Goal: Task Accomplishment & Management: Complete application form

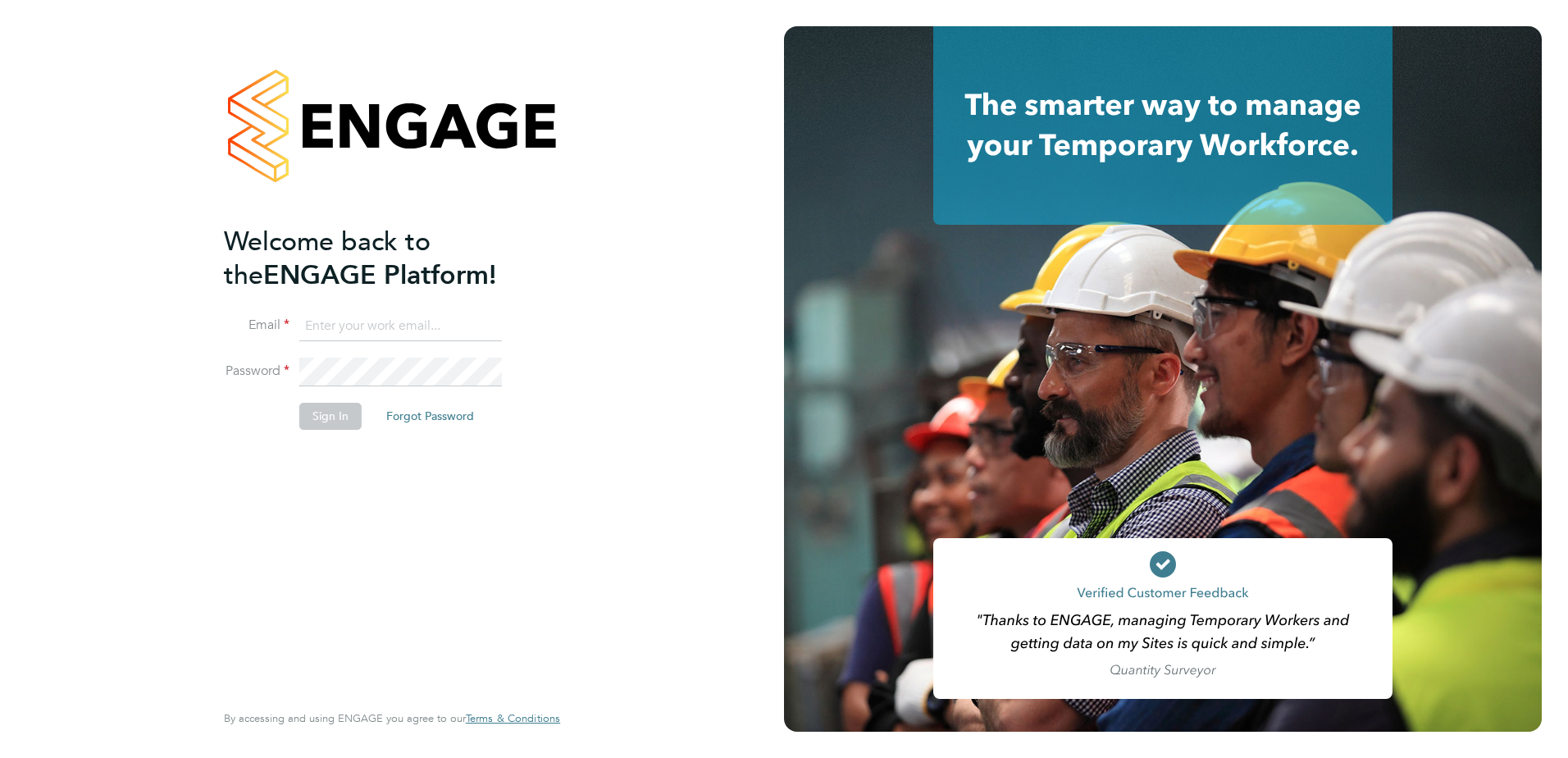
type input "[PERSON_NAME][EMAIL_ADDRESS][DOMAIN_NAME]"
click at [318, 419] on button "Sign In" at bounding box center [330, 415] width 62 height 26
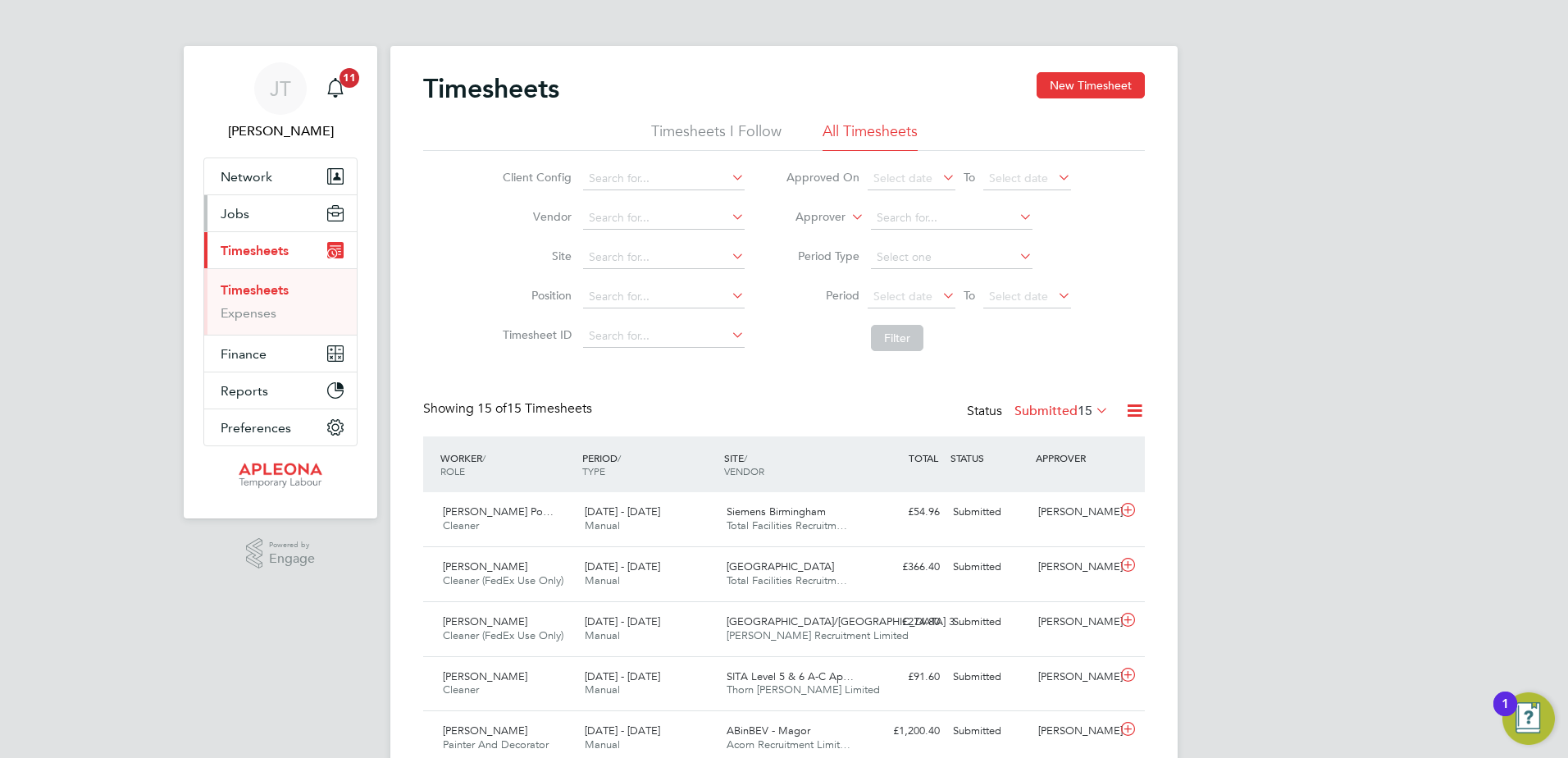
click at [240, 215] on span "Jobs" at bounding box center [235, 213] width 29 height 15
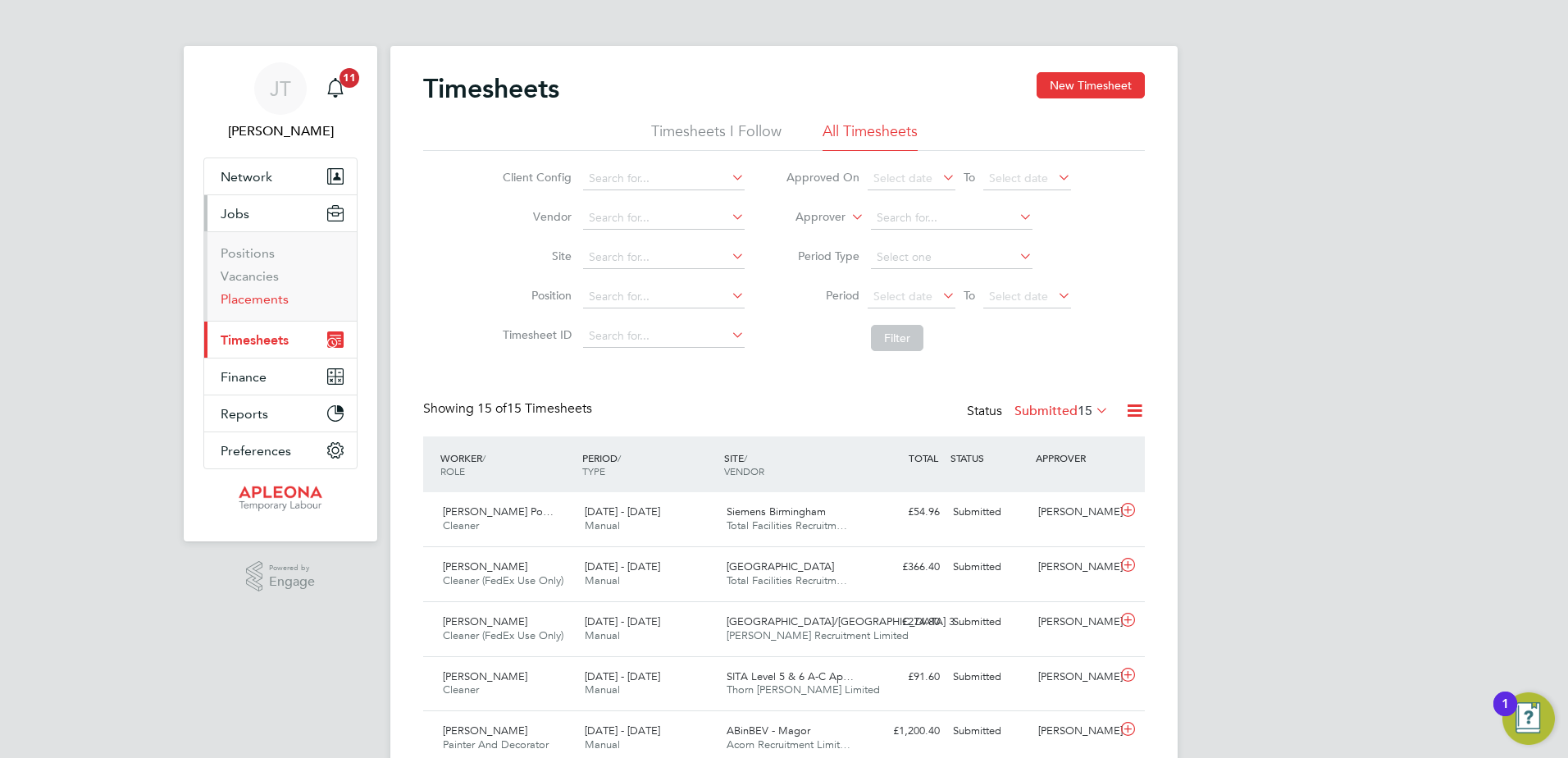
click at [248, 301] on link "Placements" at bounding box center [254, 299] width 68 height 15
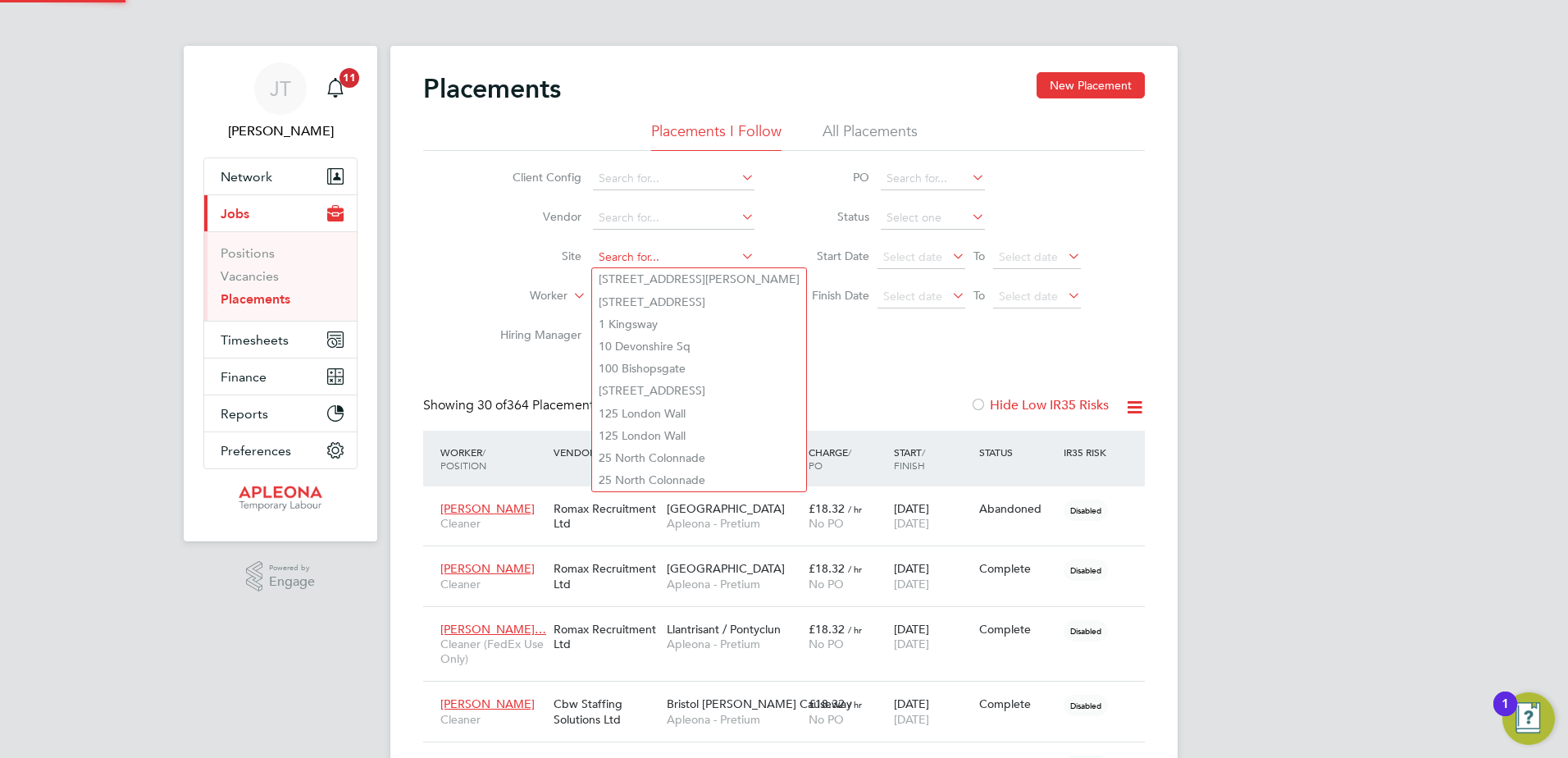
click at [604, 253] on input at bounding box center [673, 257] width 161 height 23
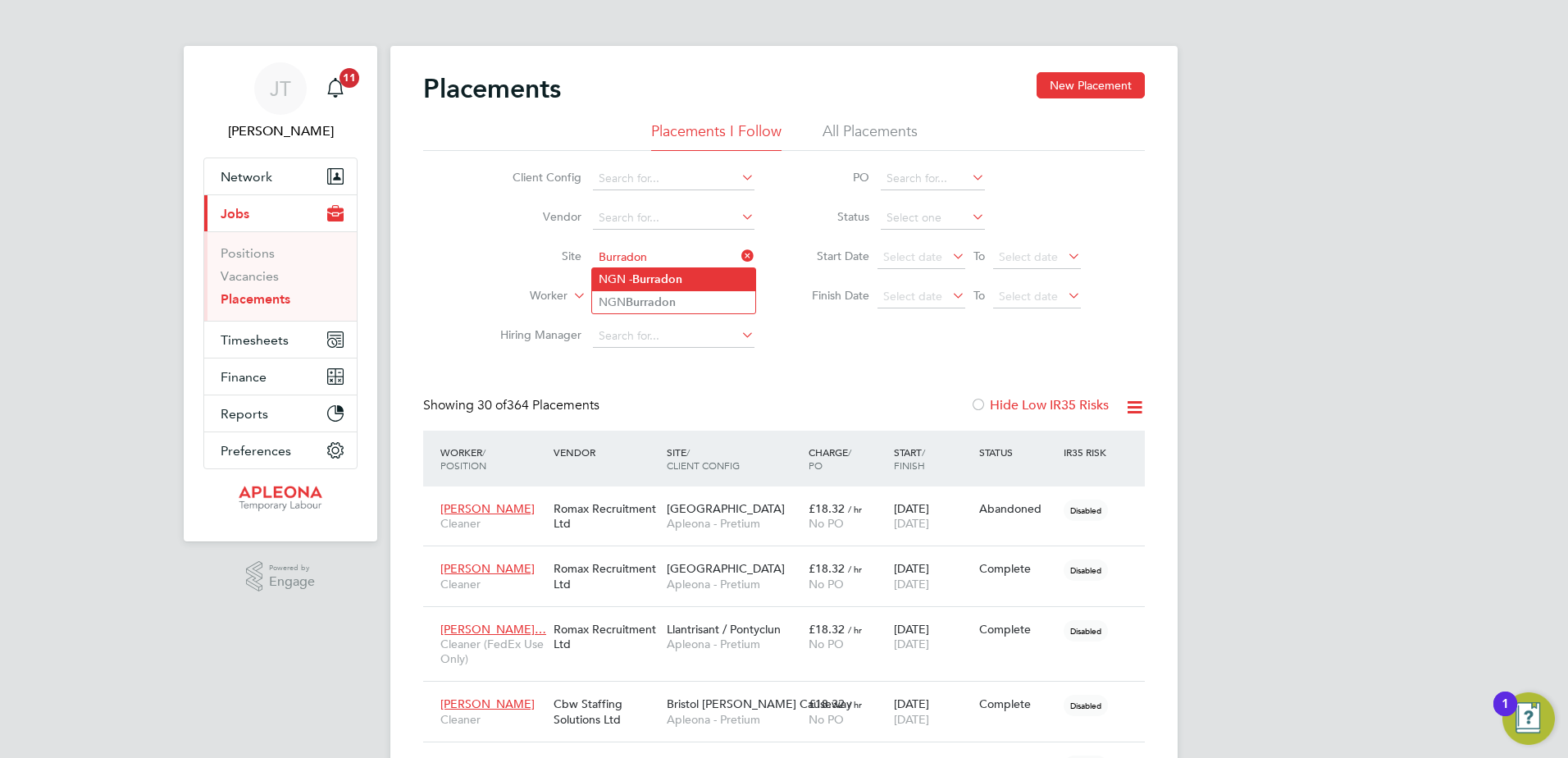
click at [663, 279] on b "Burradon" at bounding box center [657, 279] width 50 height 14
type input "NGN - Burradon"
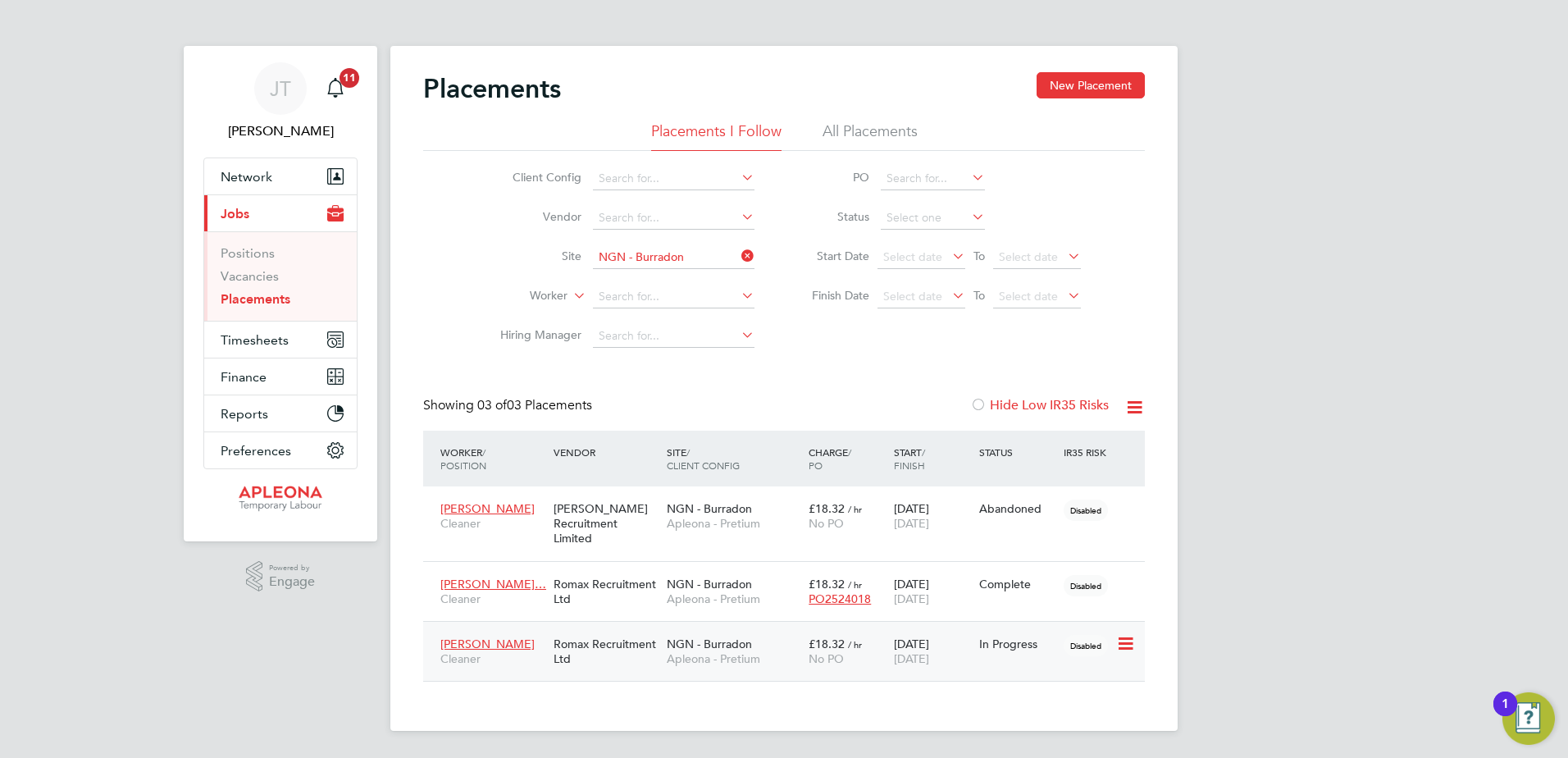
click at [724, 636] on span "NGN - Burradon" at bounding box center [709, 643] width 86 height 14
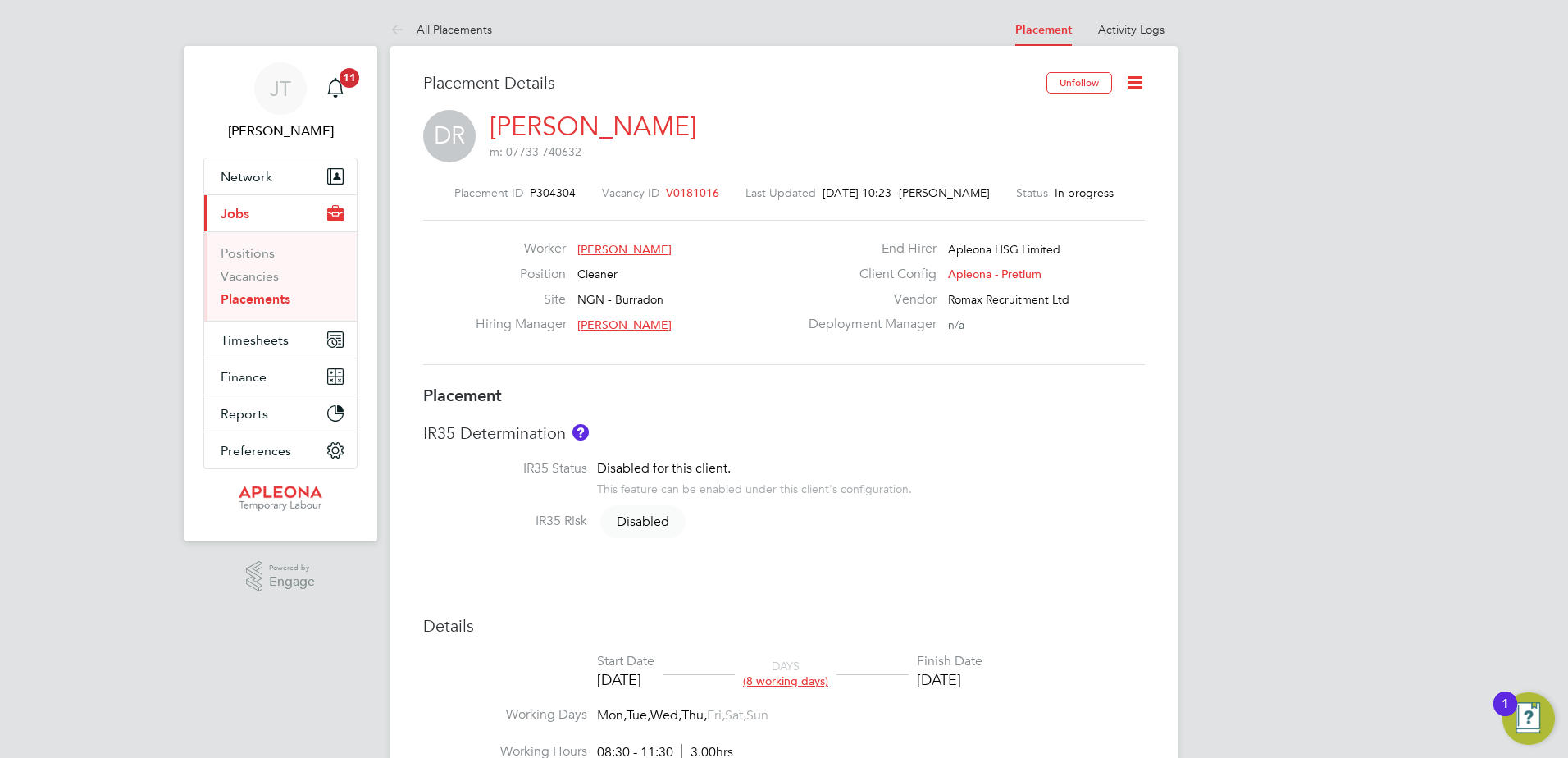
click at [1135, 81] on icon at bounding box center [1134, 82] width 21 height 21
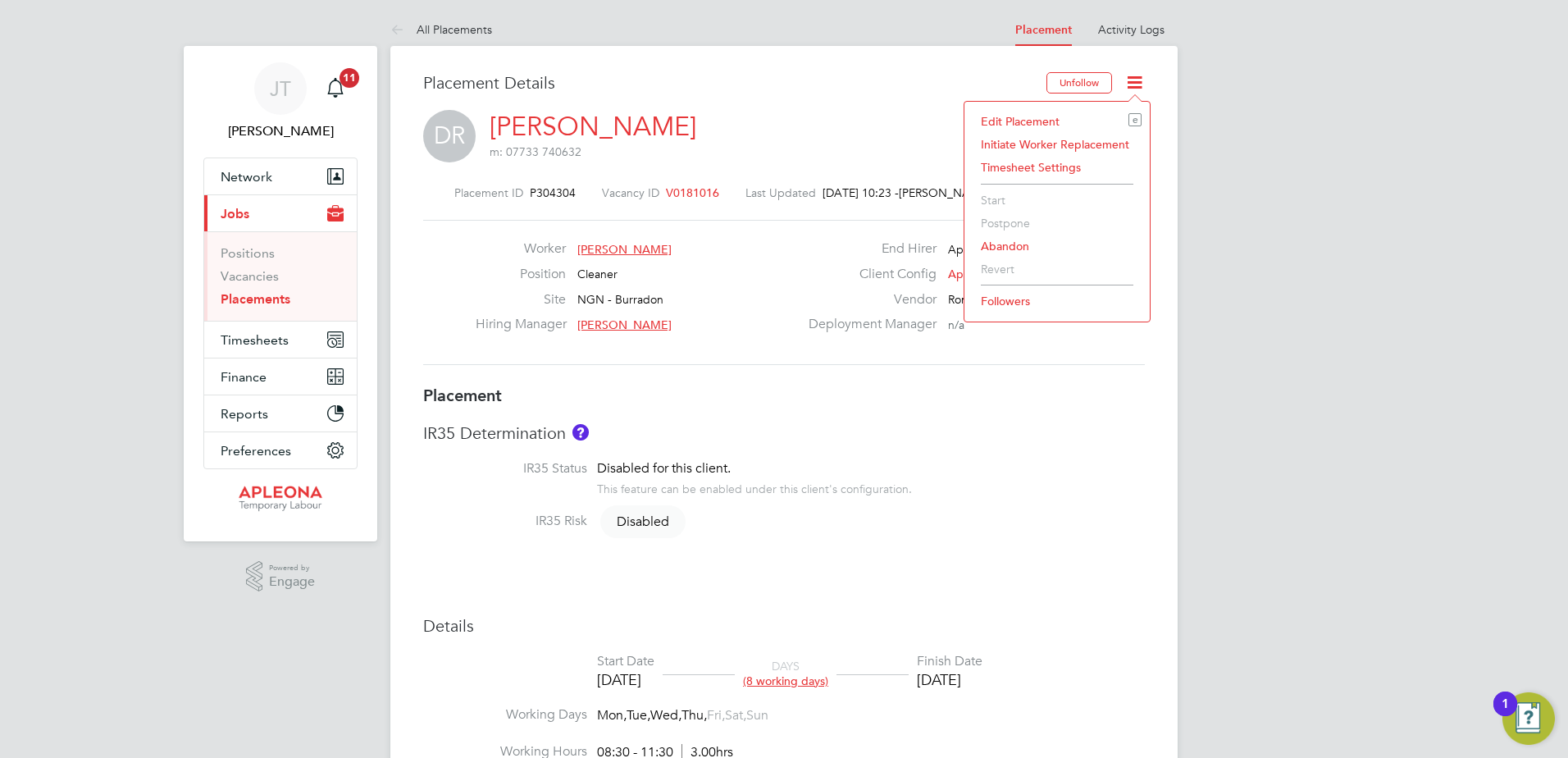
click at [1023, 120] on li "Edit Placement e" at bounding box center [1056, 121] width 169 height 23
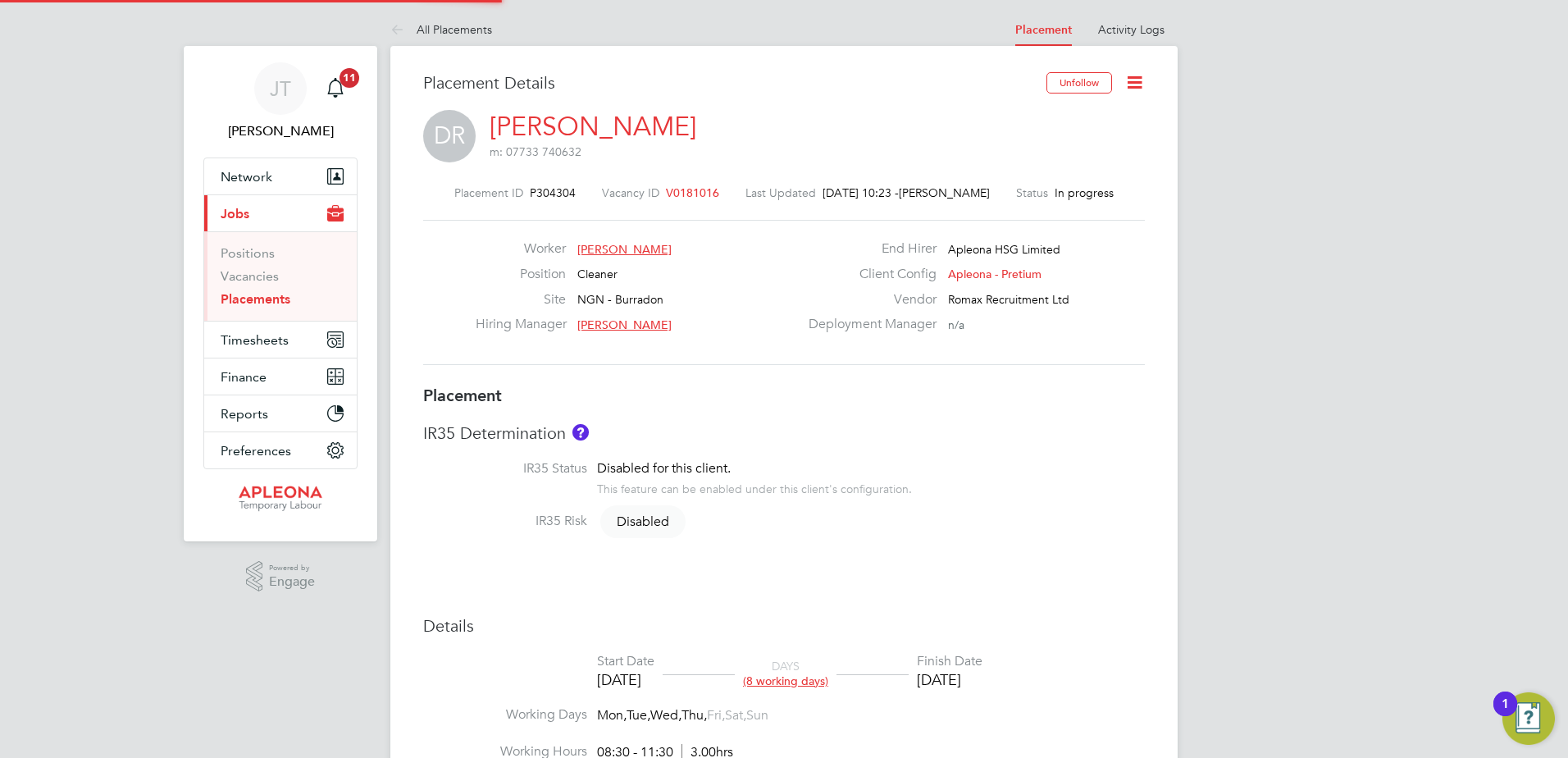
type input "[PERSON_NAME]"
type input "[DATE]"
type input "08:30"
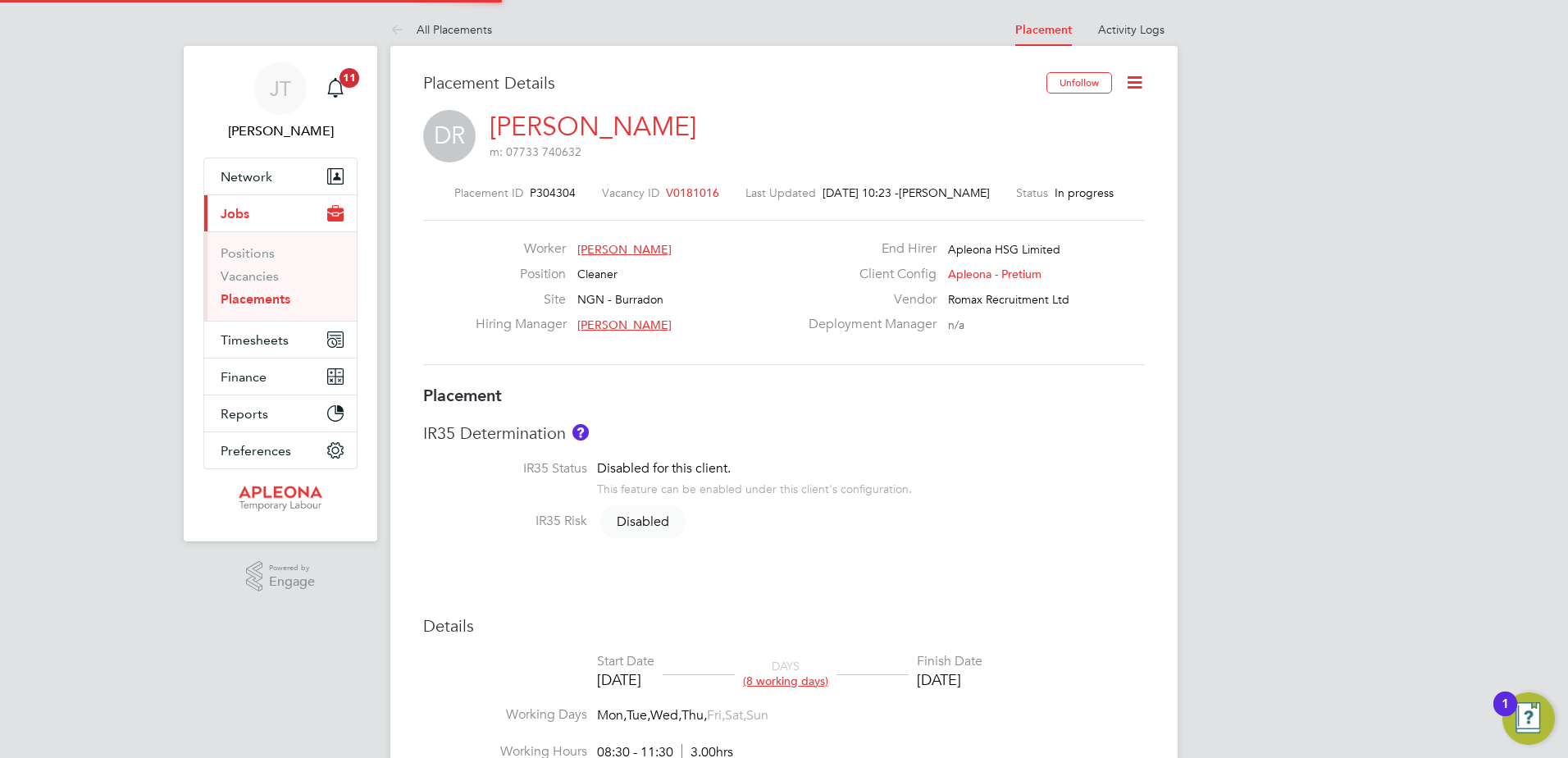
type input "11:30"
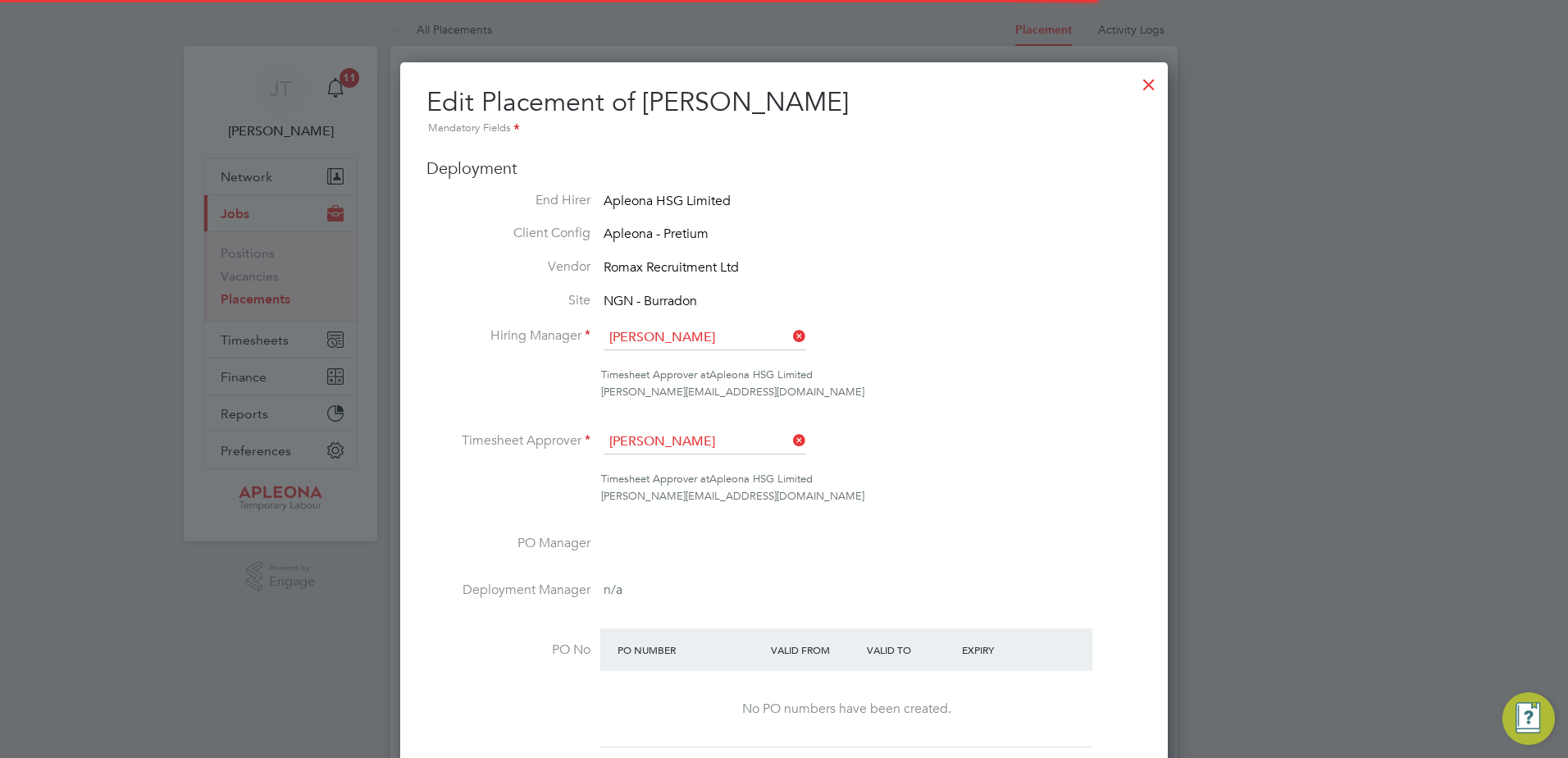
scroll to position [8, 8]
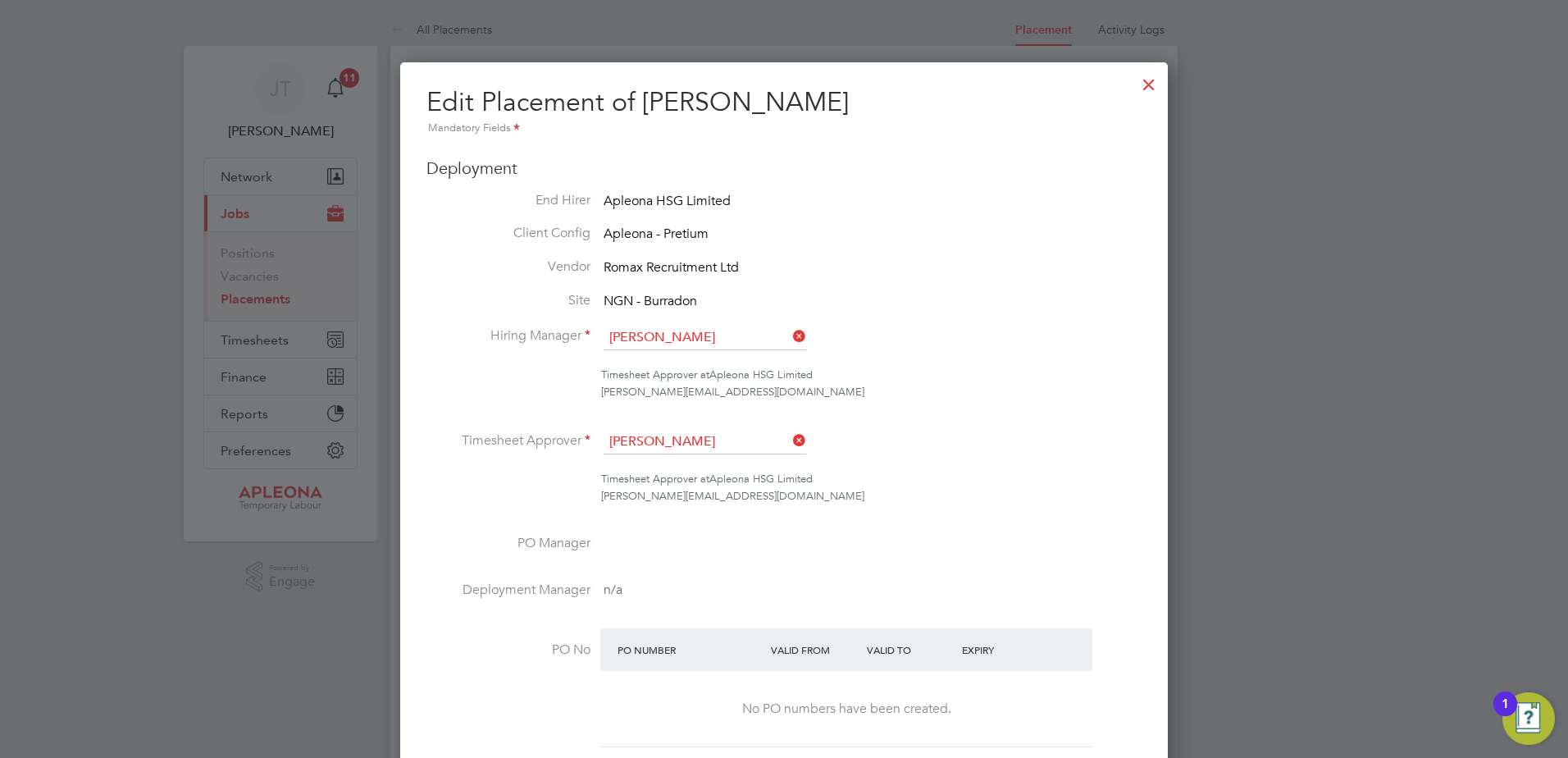
click at [1146, 84] on div at bounding box center [1148, 80] width 30 height 30
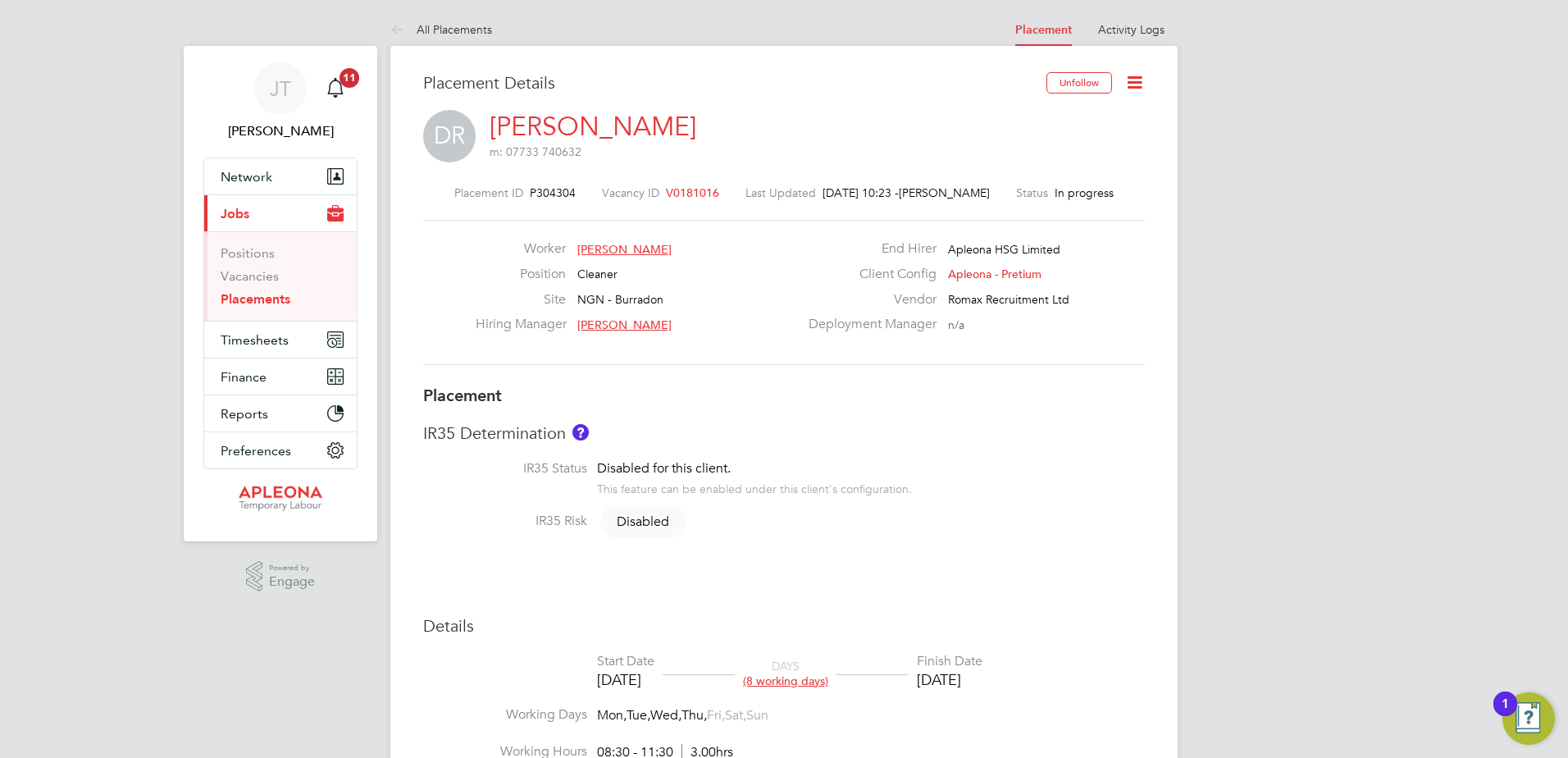
click at [1139, 77] on icon at bounding box center [1134, 82] width 21 height 21
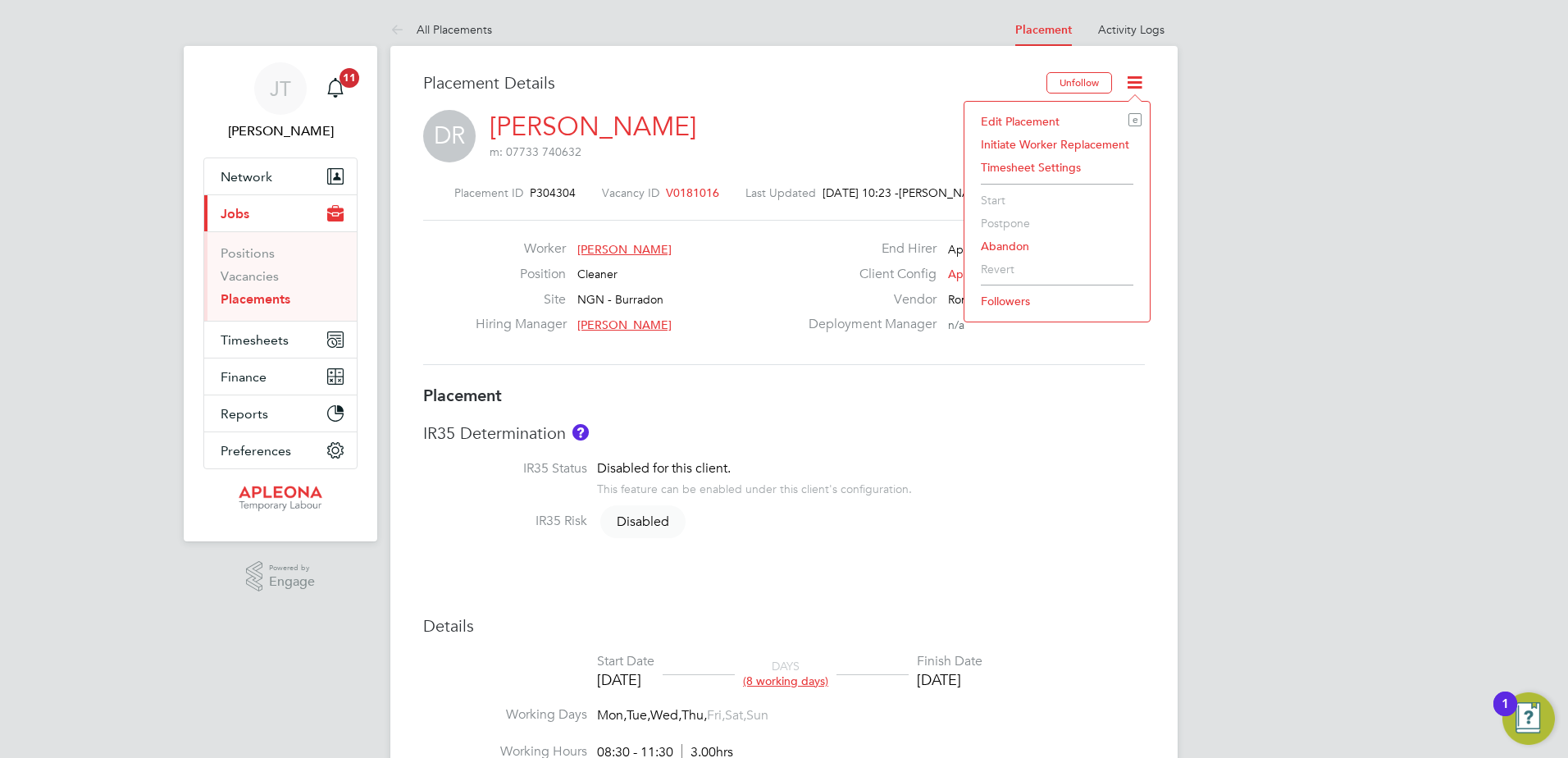
click at [1025, 144] on li "Initiate Worker Replacement" at bounding box center [1056, 143] width 169 height 23
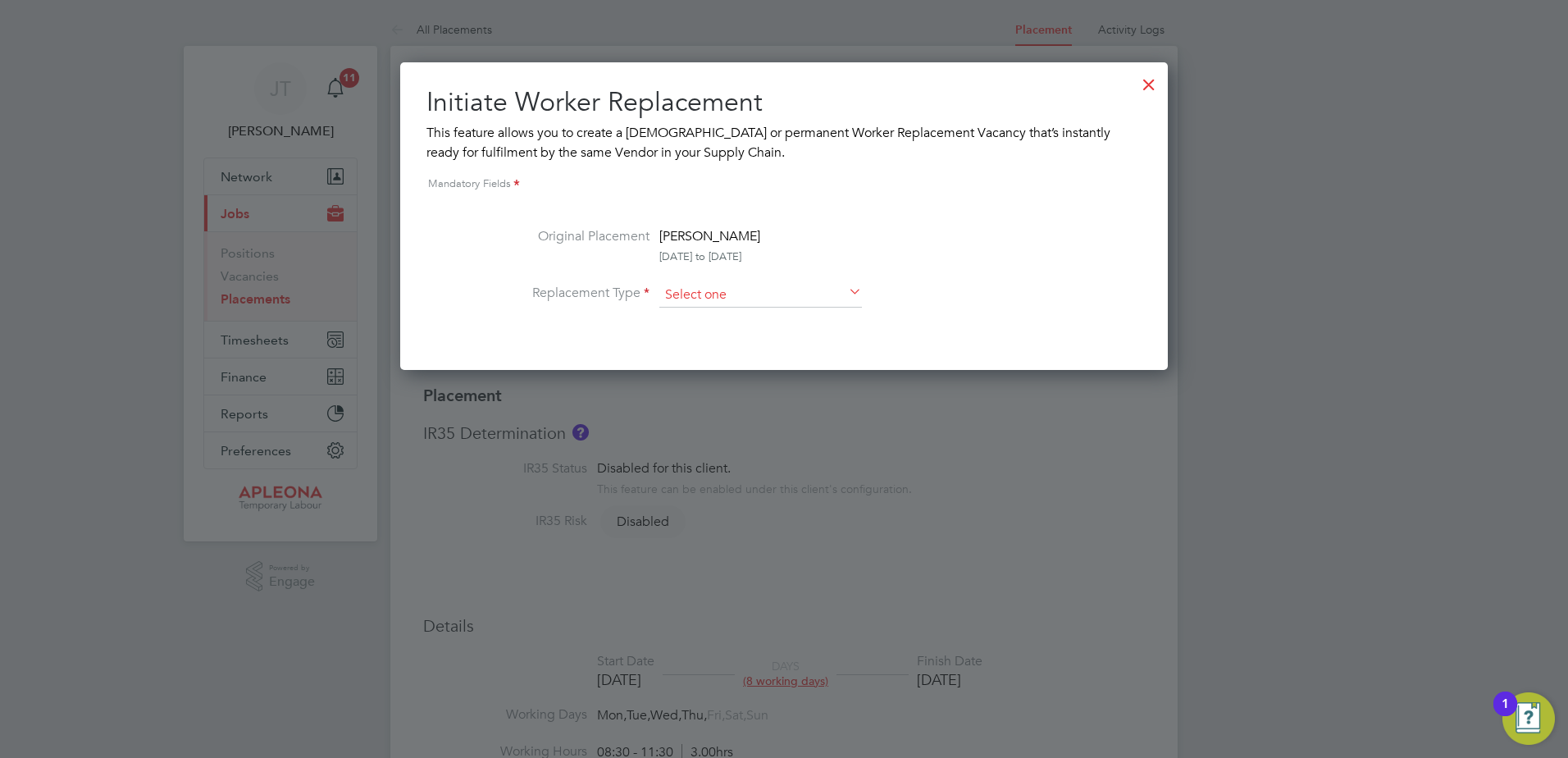
click at [687, 292] on input at bounding box center [761, 295] width 203 height 24
click at [688, 337] on li "Permanent" at bounding box center [761, 339] width 204 height 22
type input "Permanent"
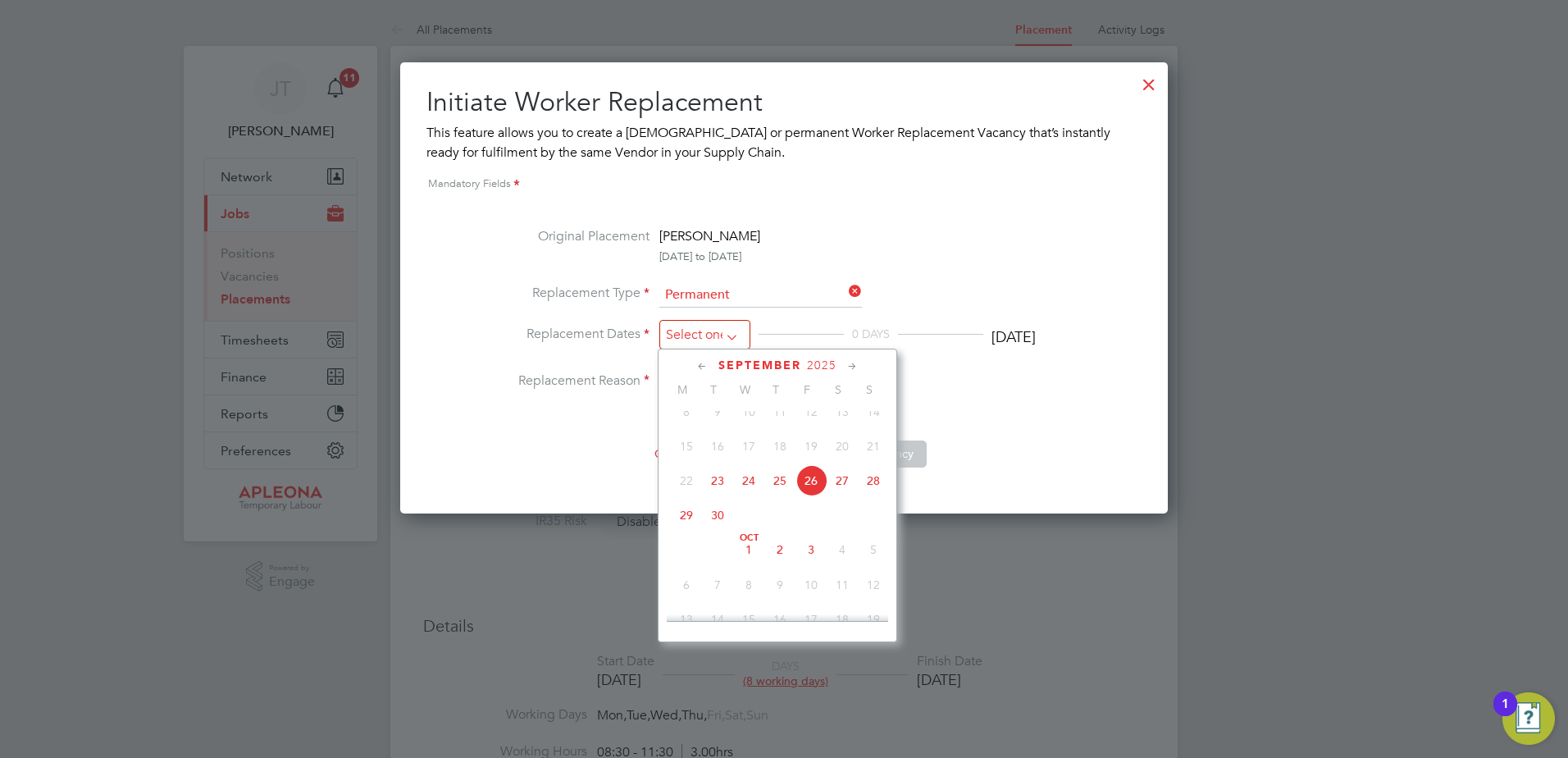
click at [718, 335] on input at bounding box center [705, 335] width 91 height 31
click at [686, 531] on span "29" at bounding box center [686, 515] width 32 height 32
type input "[DATE]"
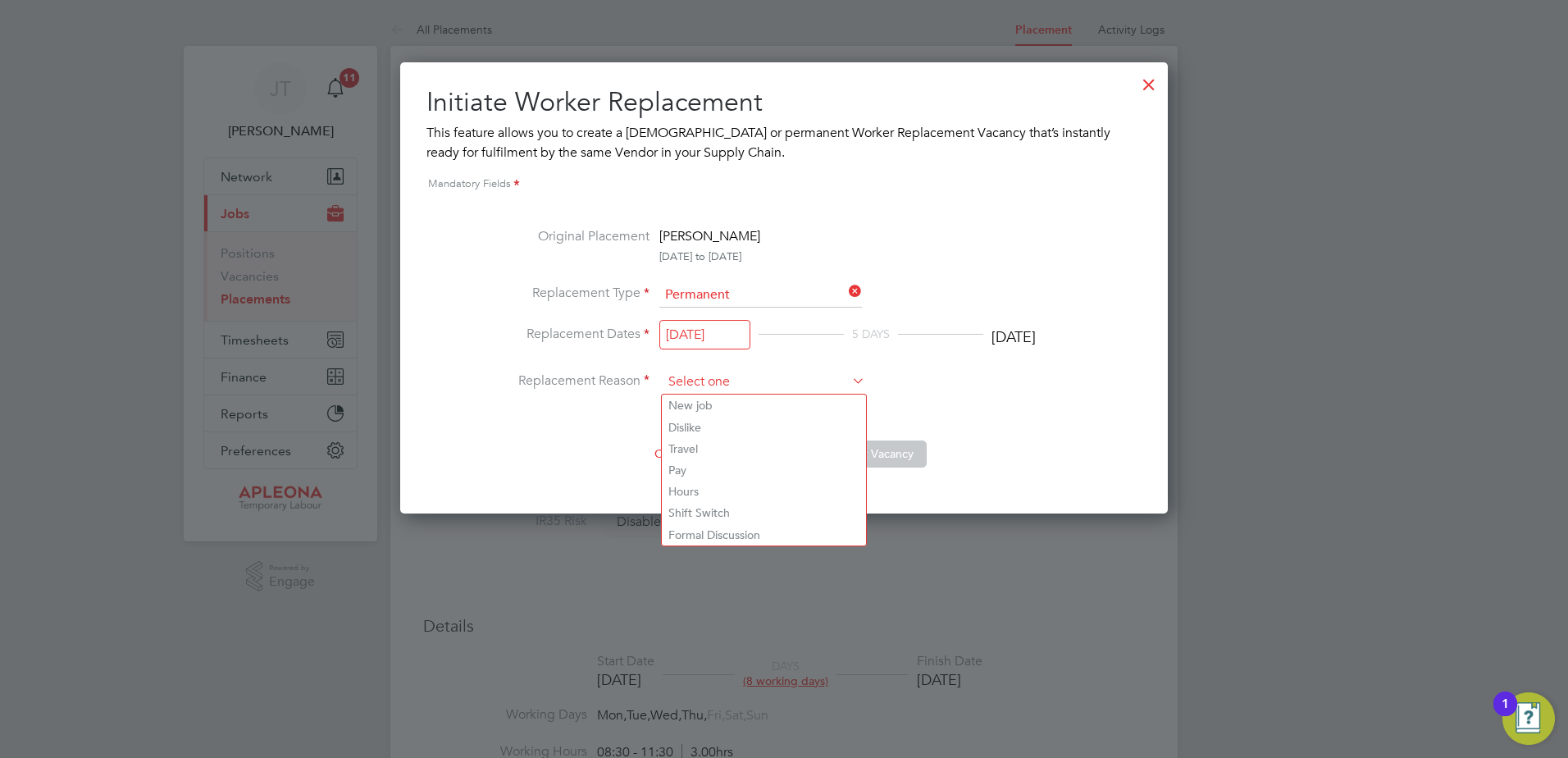
click at [699, 377] on input at bounding box center [763, 382] width 203 height 24
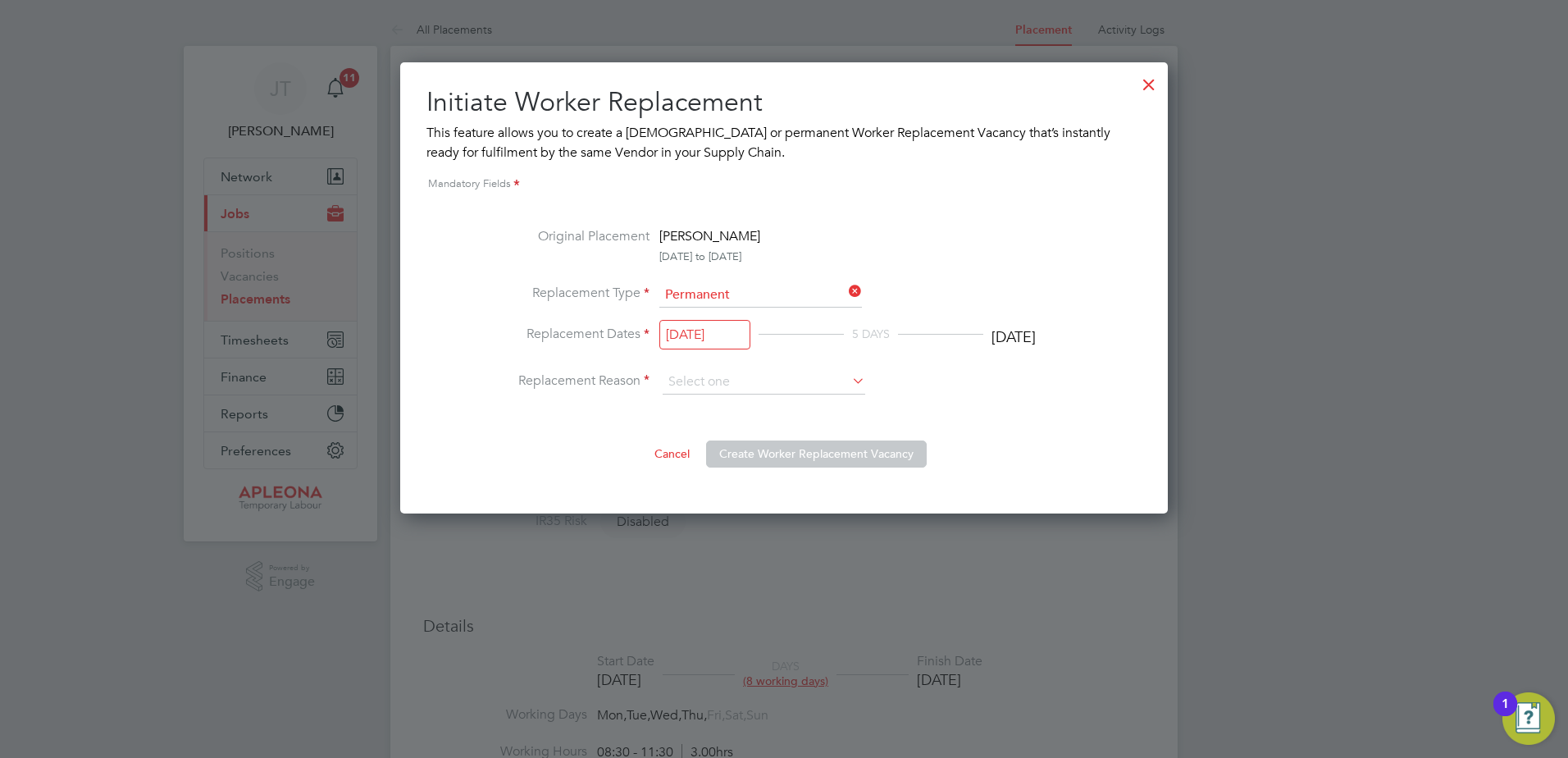
click at [689, 469] on li "Pay" at bounding box center [764, 470] width 204 height 22
type input "Pay"
click at [812, 454] on button "Create Worker Replacement Vacancy" at bounding box center [816, 453] width 221 height 26
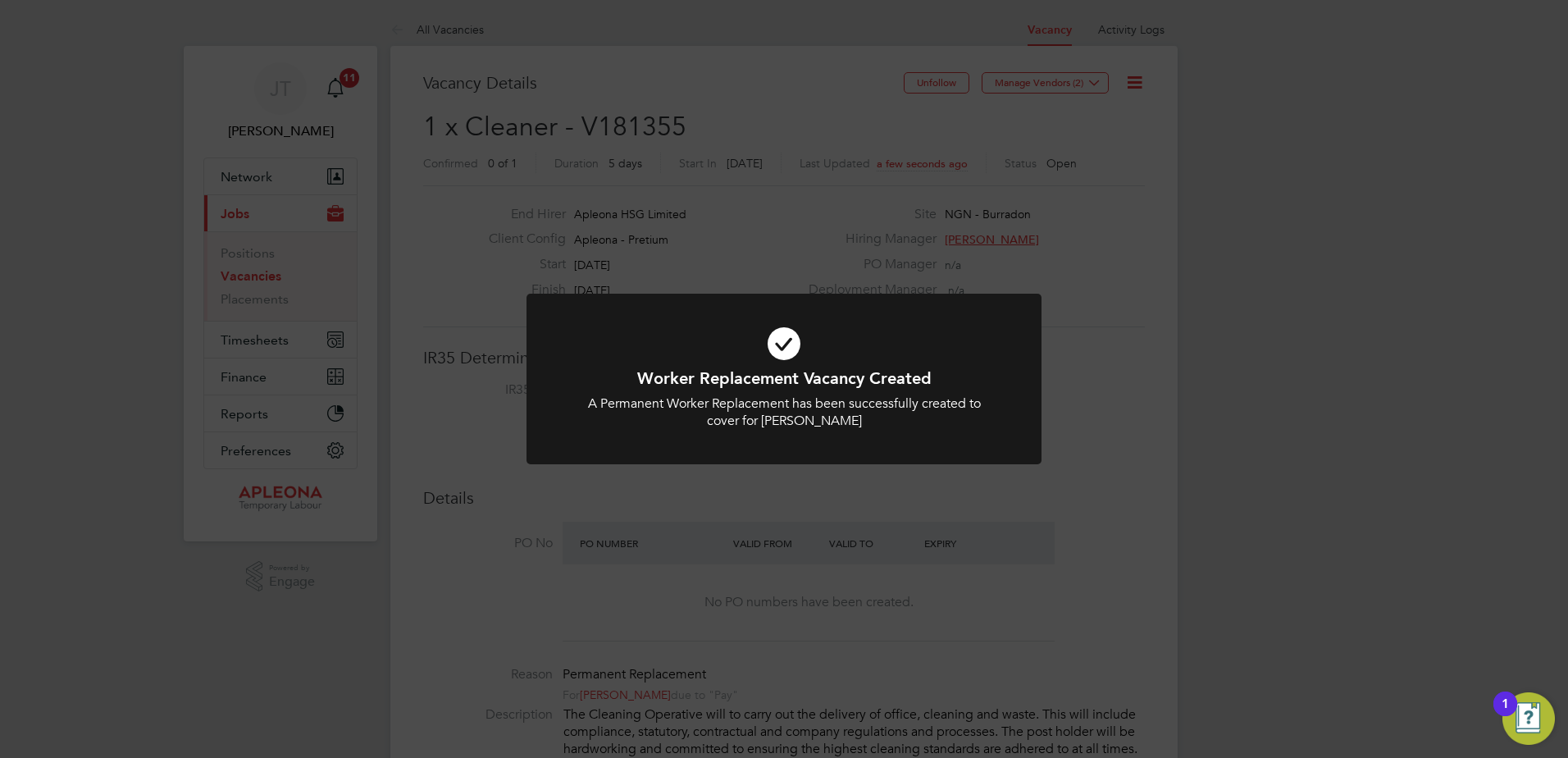
click at [1237, 322] on div "Worker Replacement Vacancy Created A Permanent Worker Replacement has been succ…" at bounding box center [784, 379] width 1568 height 758
